Goal: Task Accomplishment & Management: Manage account settings

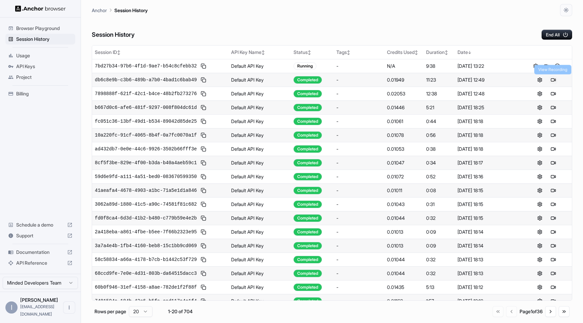
click at [552, 81] on button at bounding box center [553, 80] width 8 height 8
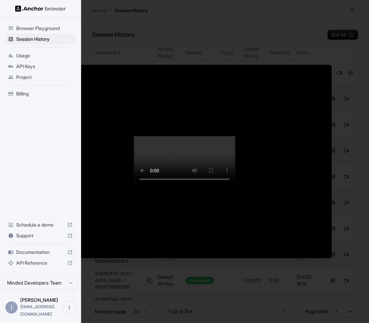
click at [260, 52] on div at bounding box center [184, 161] width 369 height 323
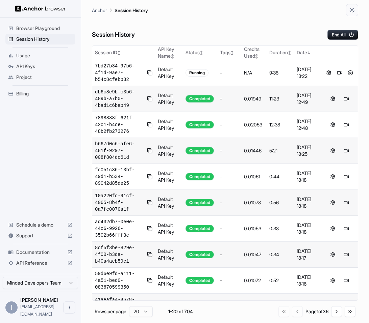
click at [201, 33] on div "Session History End All" at bounding box center [225, 28] width 266 height 24
click at [150, 177] on button at bounding box center [149, 177] width 5 height 8
click at [152, 73] on button at bounding box center [149, 73] width 5 height 8
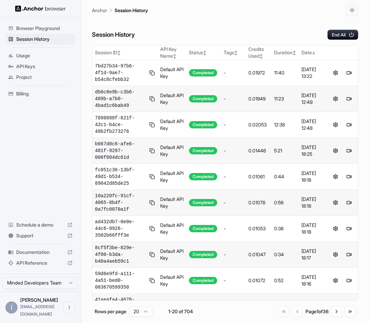
click at [248, 13] on div "Anchor Session History" at bounding box center [225, 8] width 266 height 16
click at [151, 74] on button at bounding box center [151, 73] width 5 height 8
